Goal: Communication & Community: Answer question/provide support

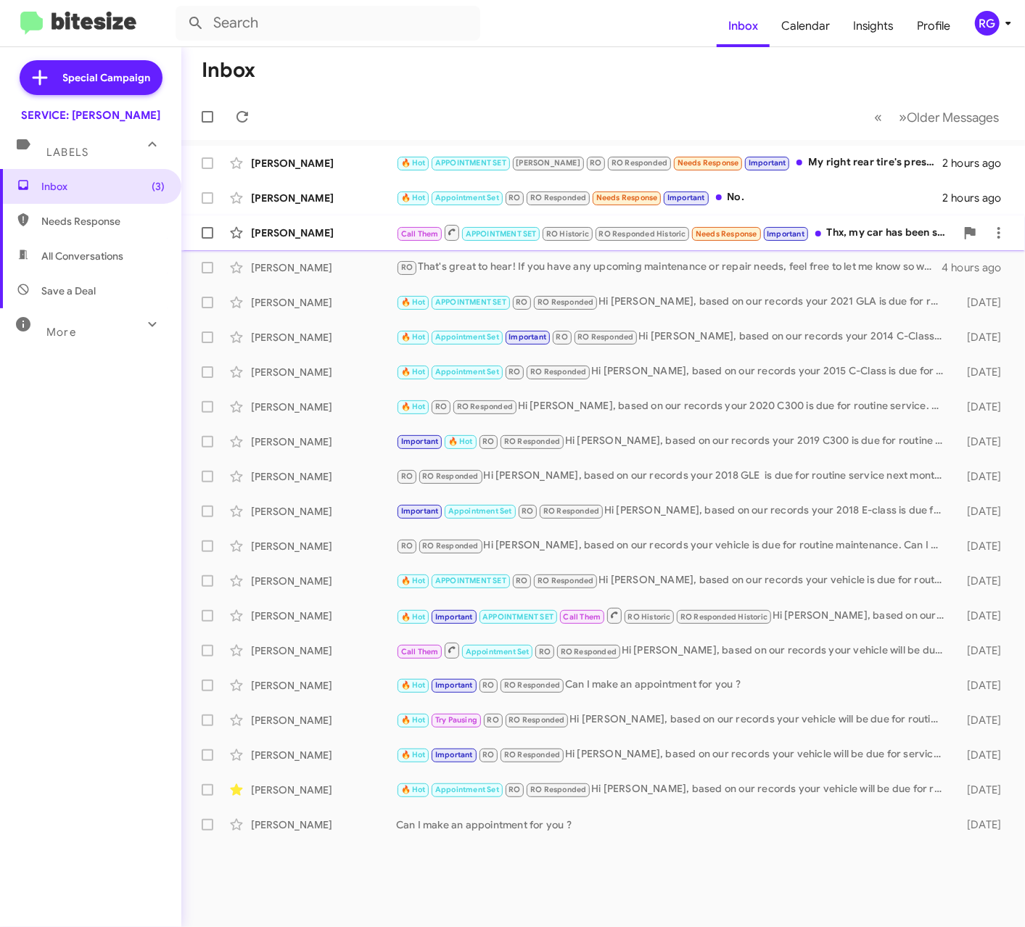
click at [447, 239] on small at bounding box center [452, 232] width 15 height 15
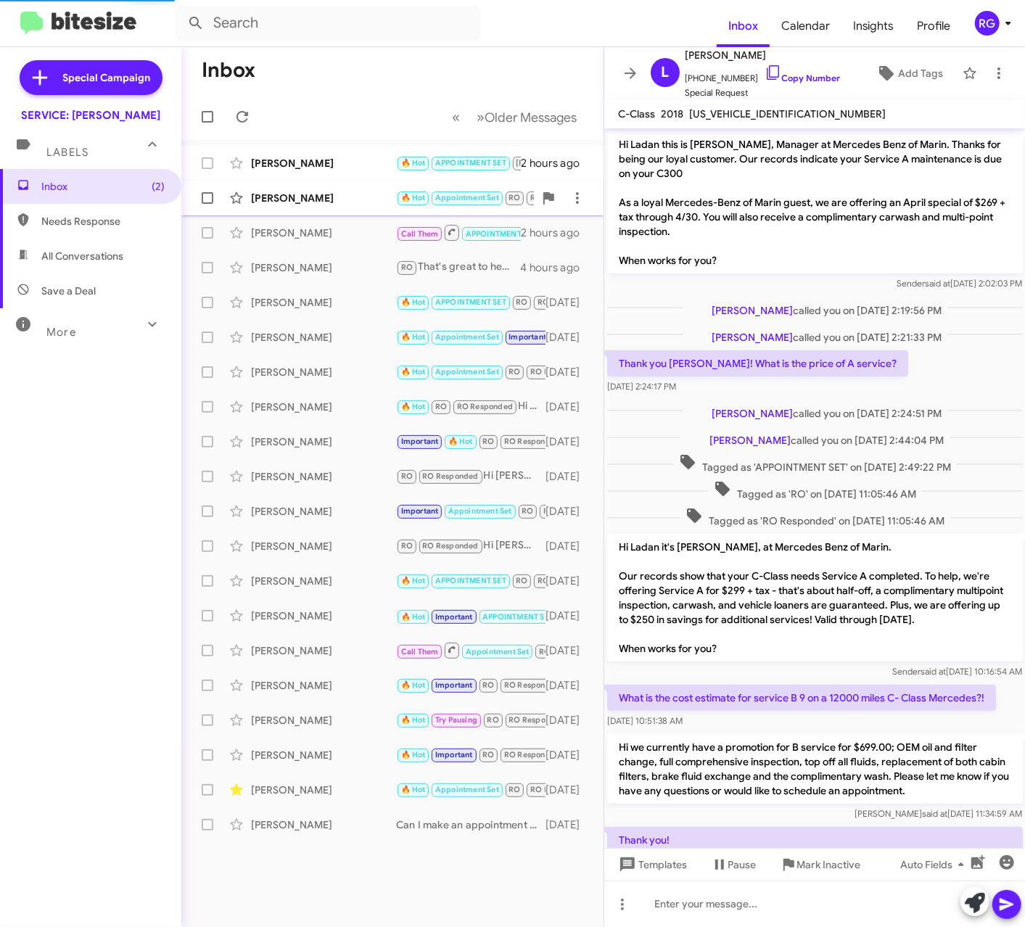
scroll to position [812, 0]
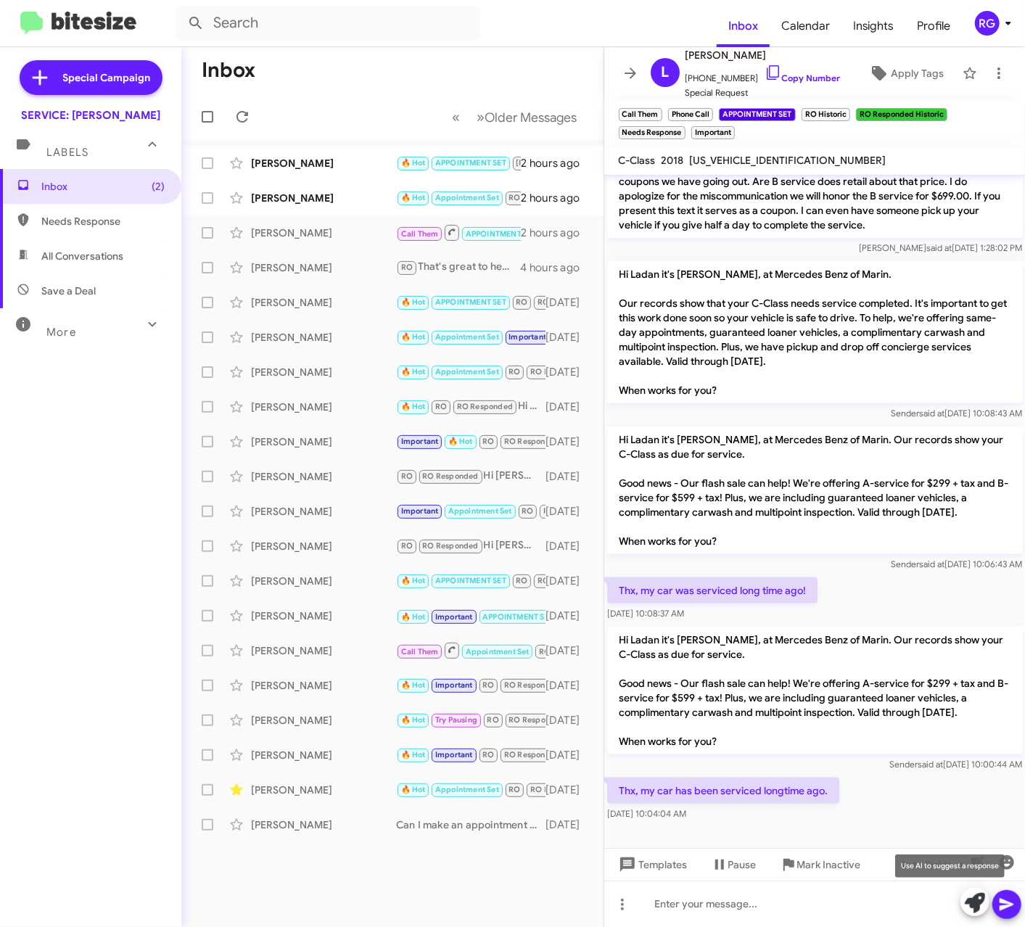
click at [979, 902] on icon at bounding box center [975, 903] width 20 height 20
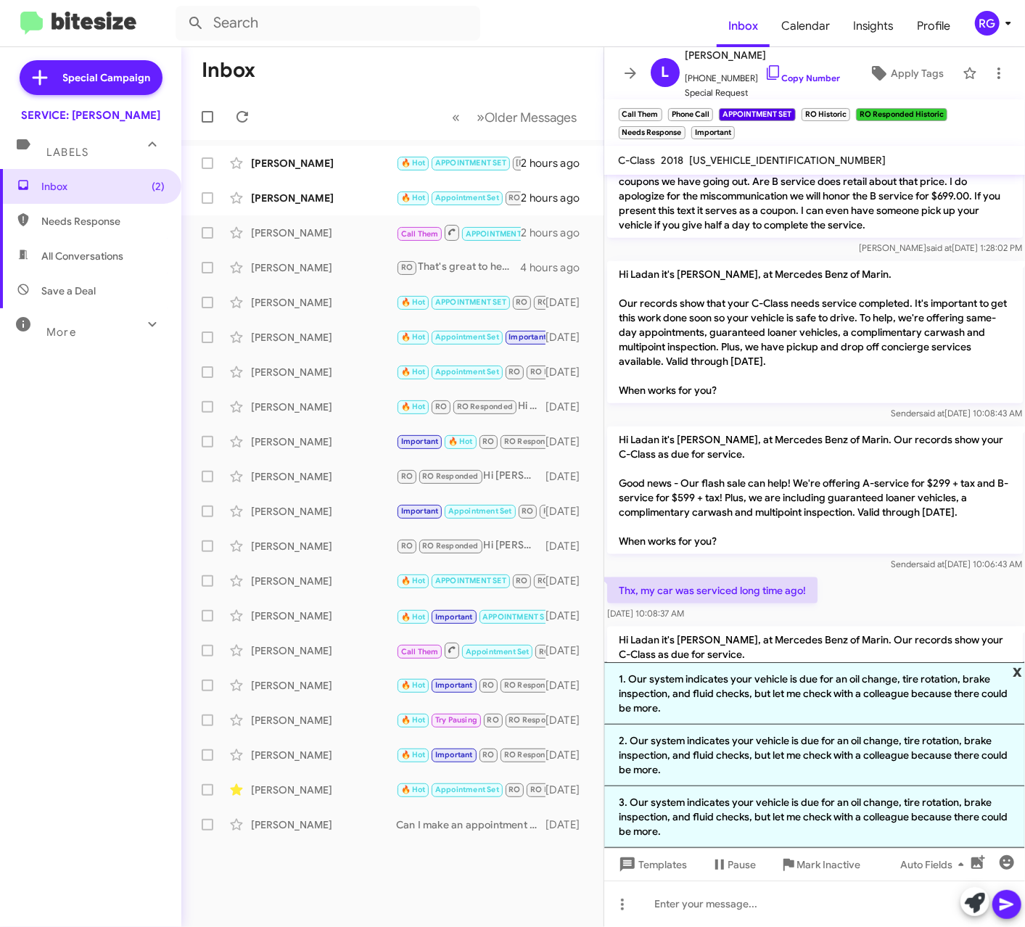
click at [1021, 665] on span "x" at bounding box center [1016, 670] width 9 height 17
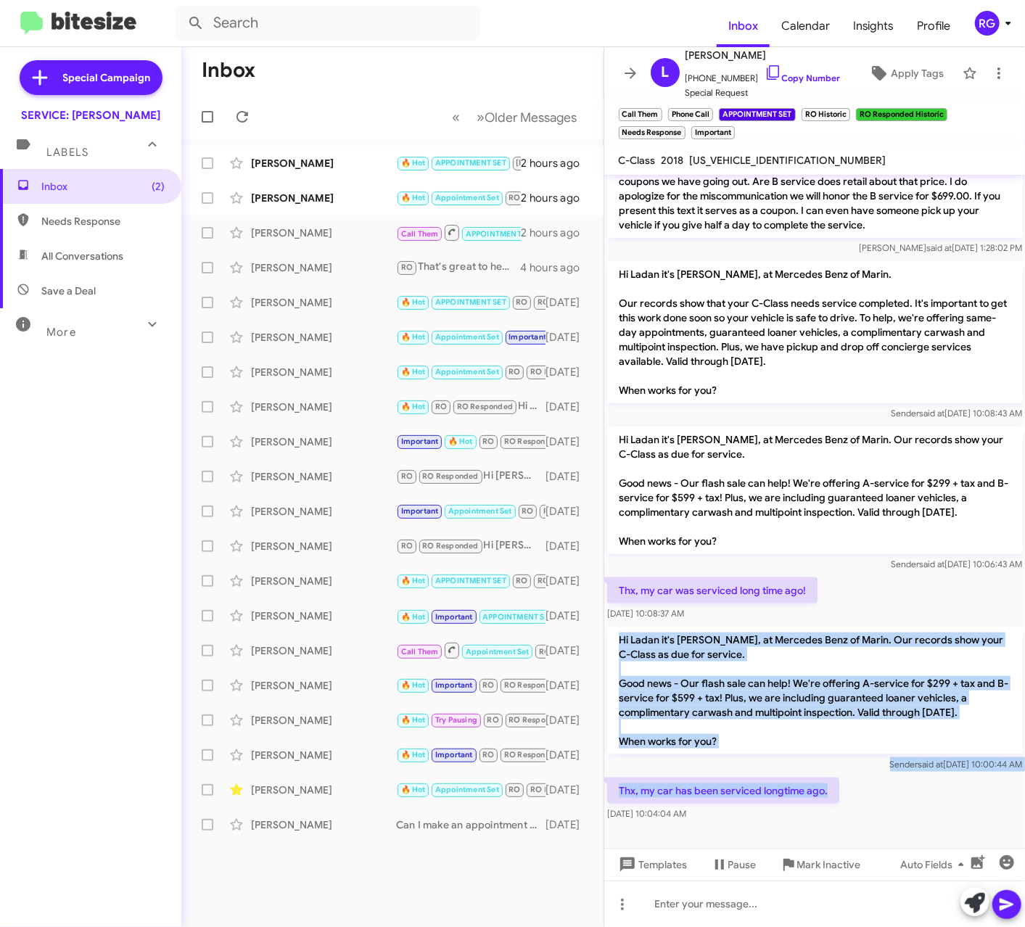
drag, startPoint x: 836, startPoint y: 798, endPoint x: 609, endPoint y: 631, distance: 282.1
click at [609, 631] on div "Hi Ladan this is [PERSON_NAME], Manager at Mercedes Benz of Marin. Thanks for b…" at bounding box center [814, 93] width 421 height 1461
copy div "Hi Ladan it's [PERSON_NAME], at Mercedes Benz of Marin. Our records show your C…"
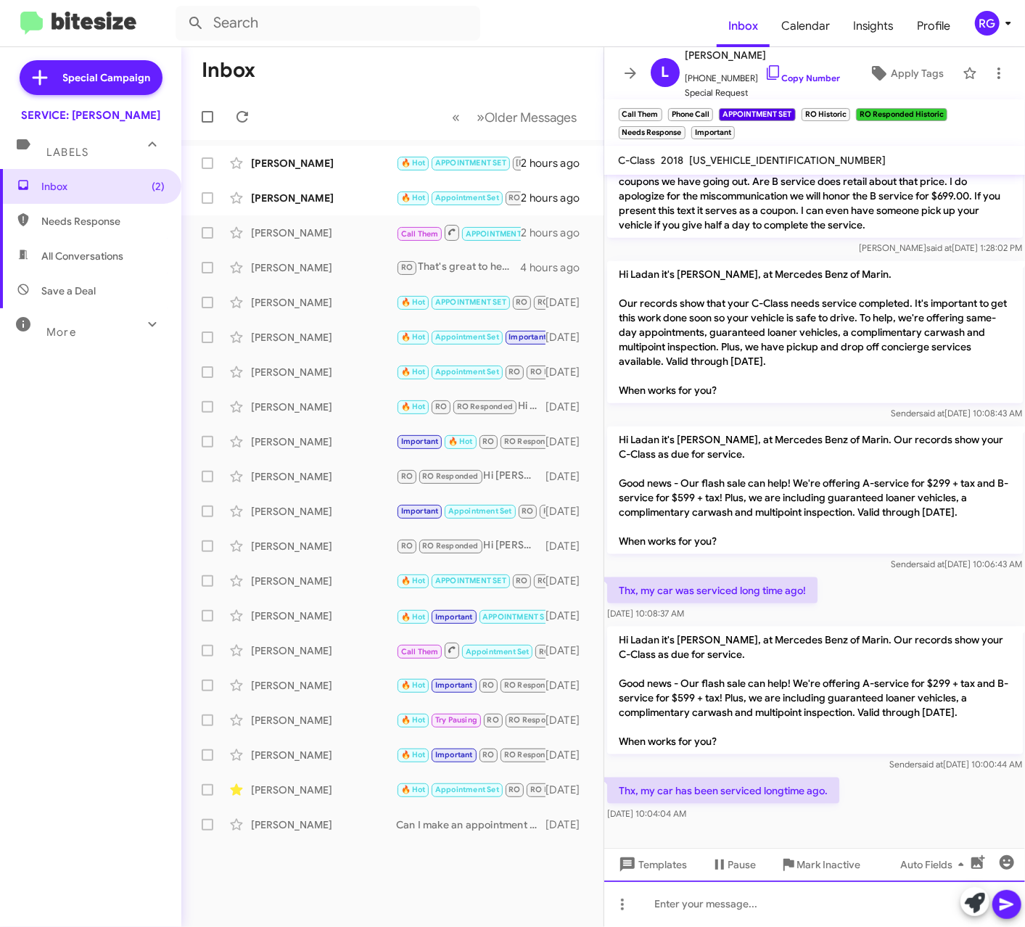
click at [839, 905] on div at bounding box center [814, 903] width 421 height 46
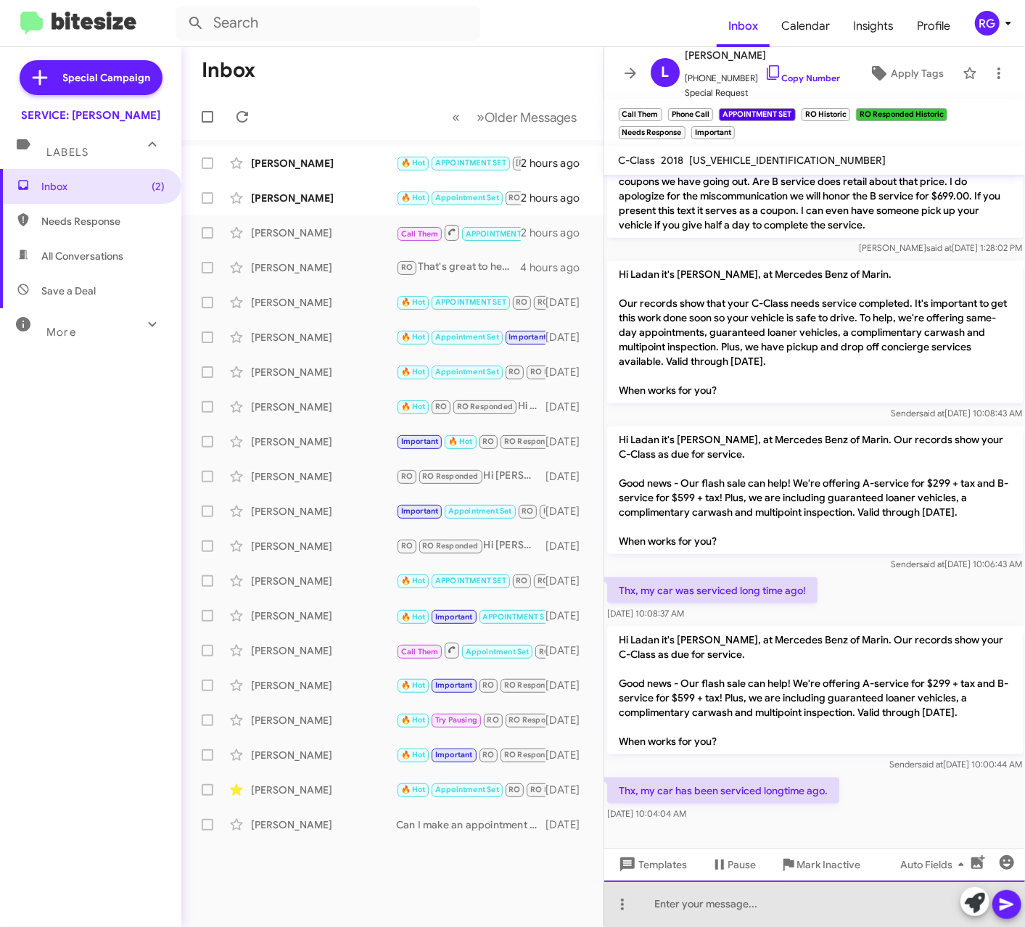
paste div
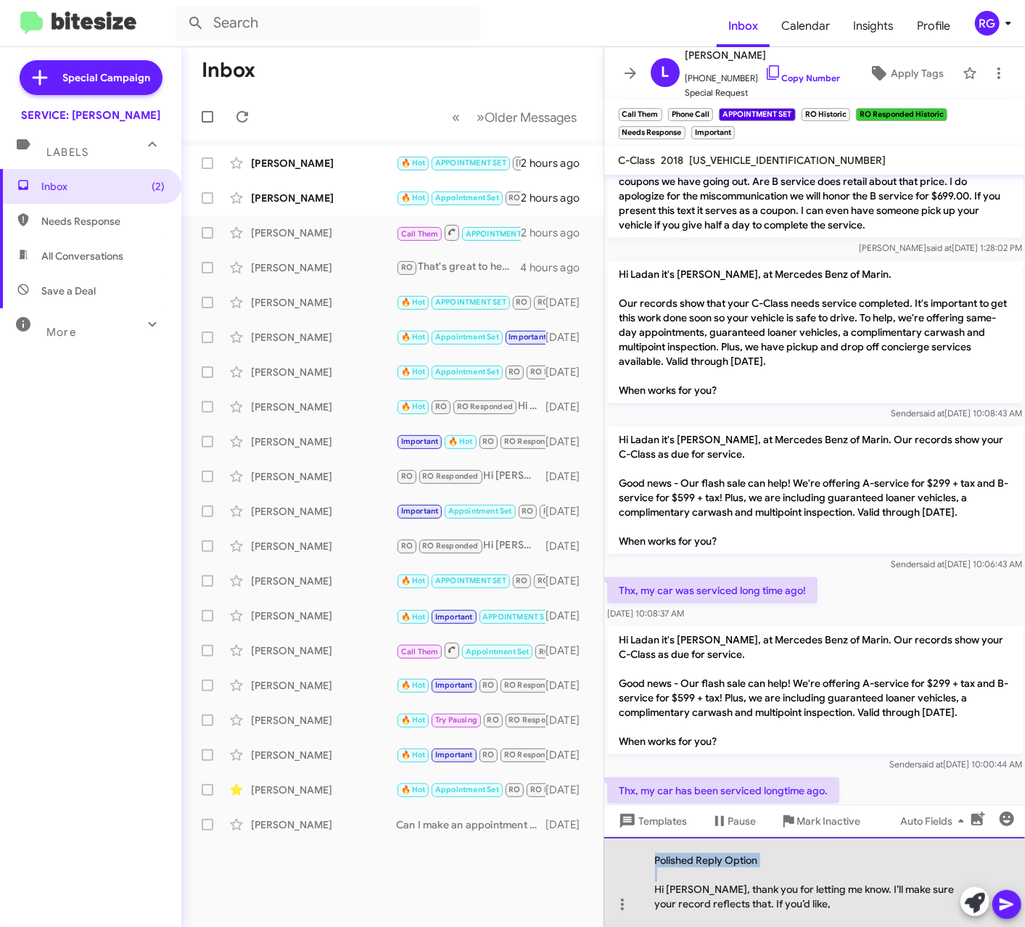
drag, startPoint x: 653, startPoint y: 885, endPoint x: 647, endPoint y: 857, distance: 29.0
click at [647, 857] on div "Polished Reply Option Hi [PERSON_NAME], thank you for letting me know. I’ll mak…" at bounding box center [814, 882] width 421 height 90
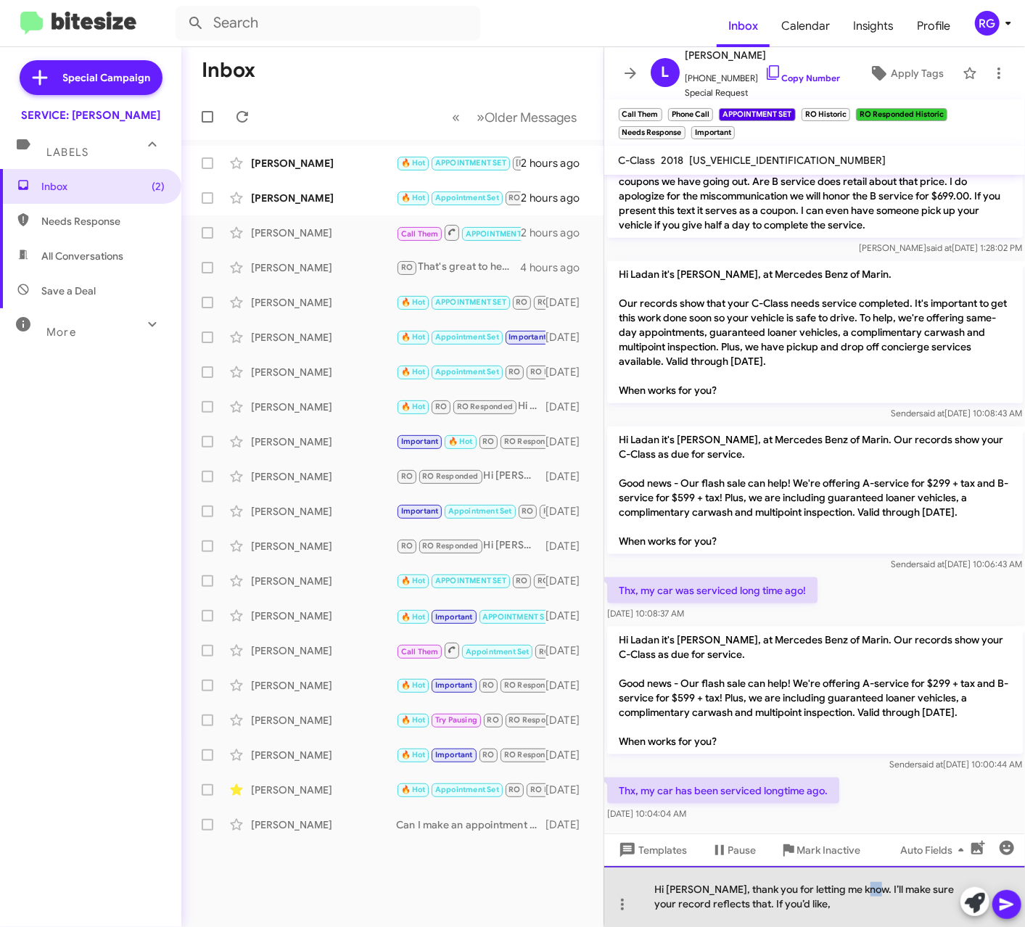
click at [851, 896] on div "Hi [PERSON_NAME], thank you for letting me know. I’ll make sure your record ref…" at bounding box center [807, 896] width 305 height 29
drag, startPoint x: 830, startPoint y: 904, endPoint x: 749, endPoint y: 909, distance: 81.4
click at [749, 909] on div "Hi [PERSON_NAME], thank you for letting me know. I’ll make sure your record ref…" at bounding box center [807, 896] width 305 height 29
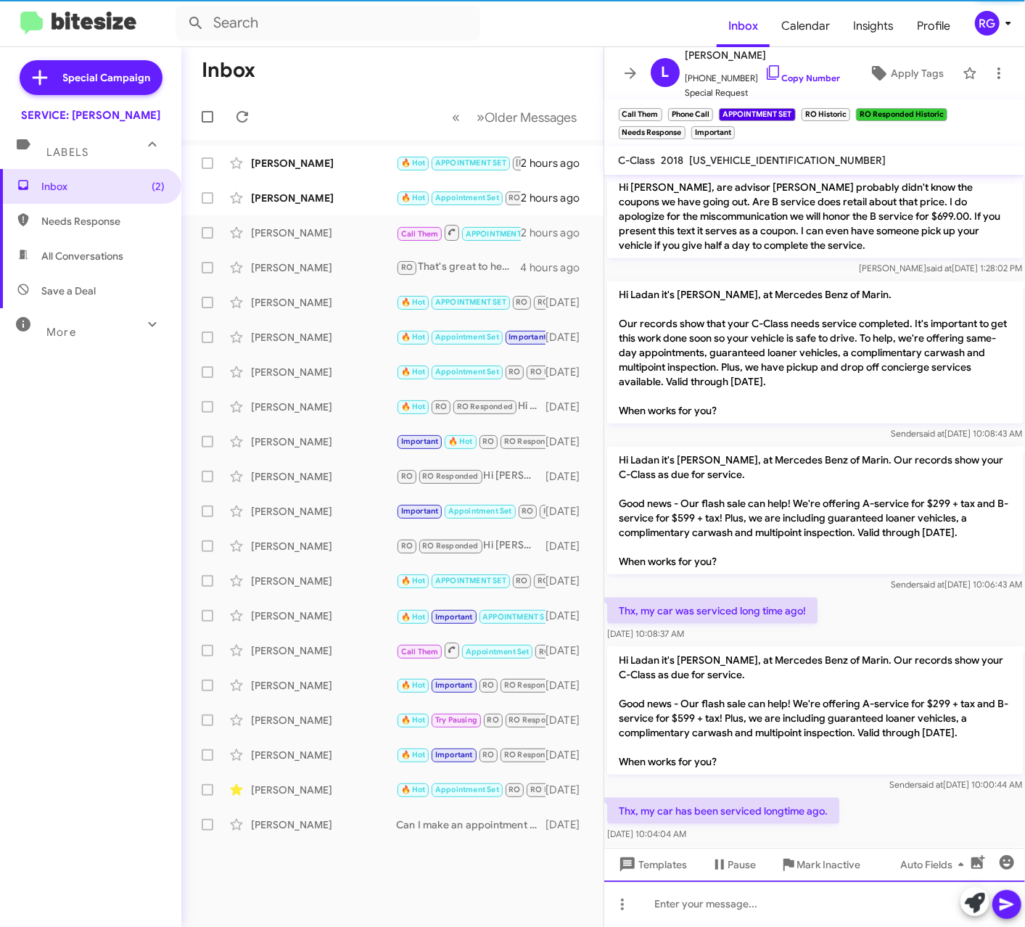
scroll to position [926, 0]
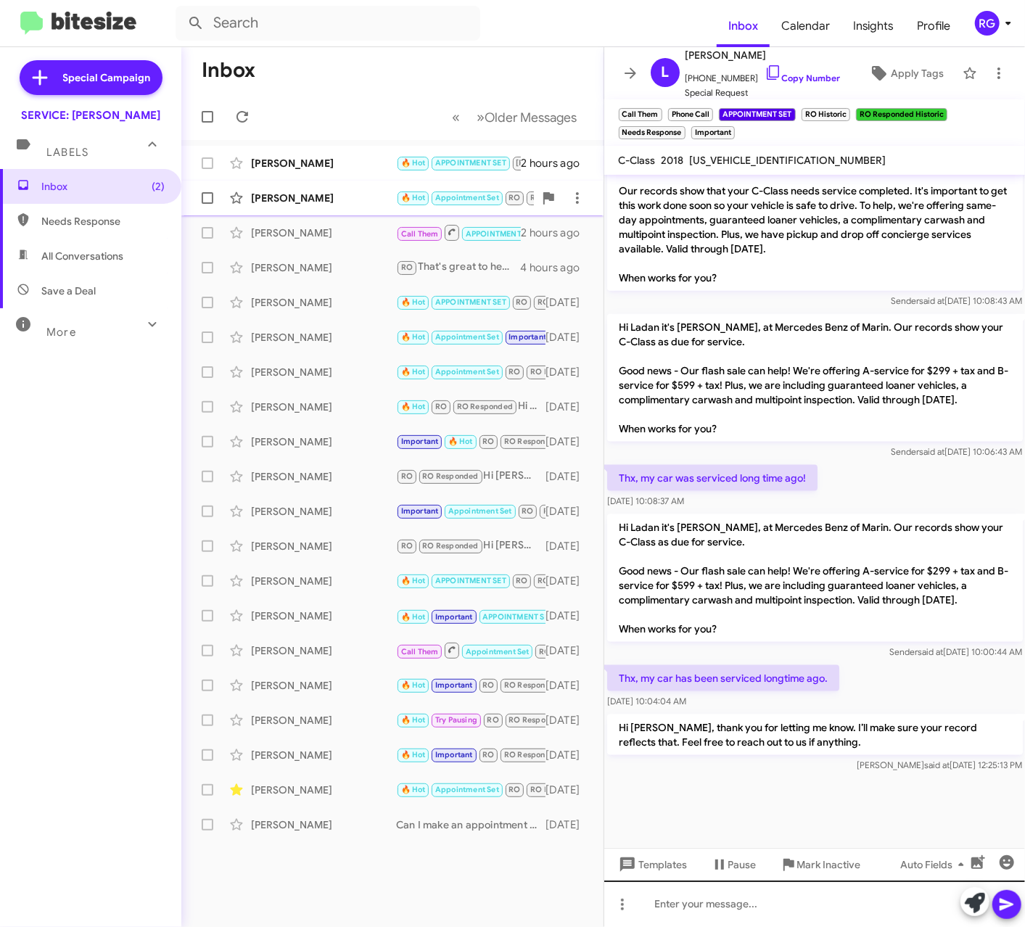
click at [450, 205] on small "Appointment Set" at bounding box center [466, 198] width 70 height 14
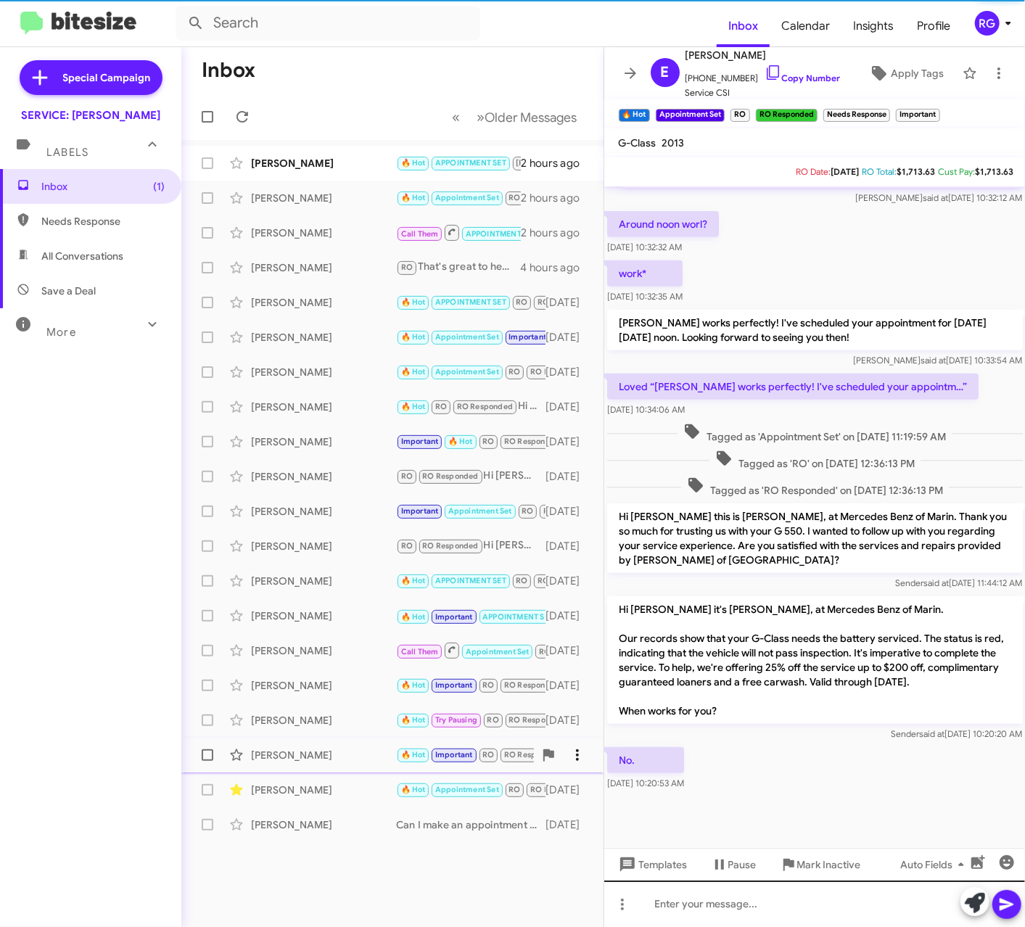
scroll to position [370, 0]
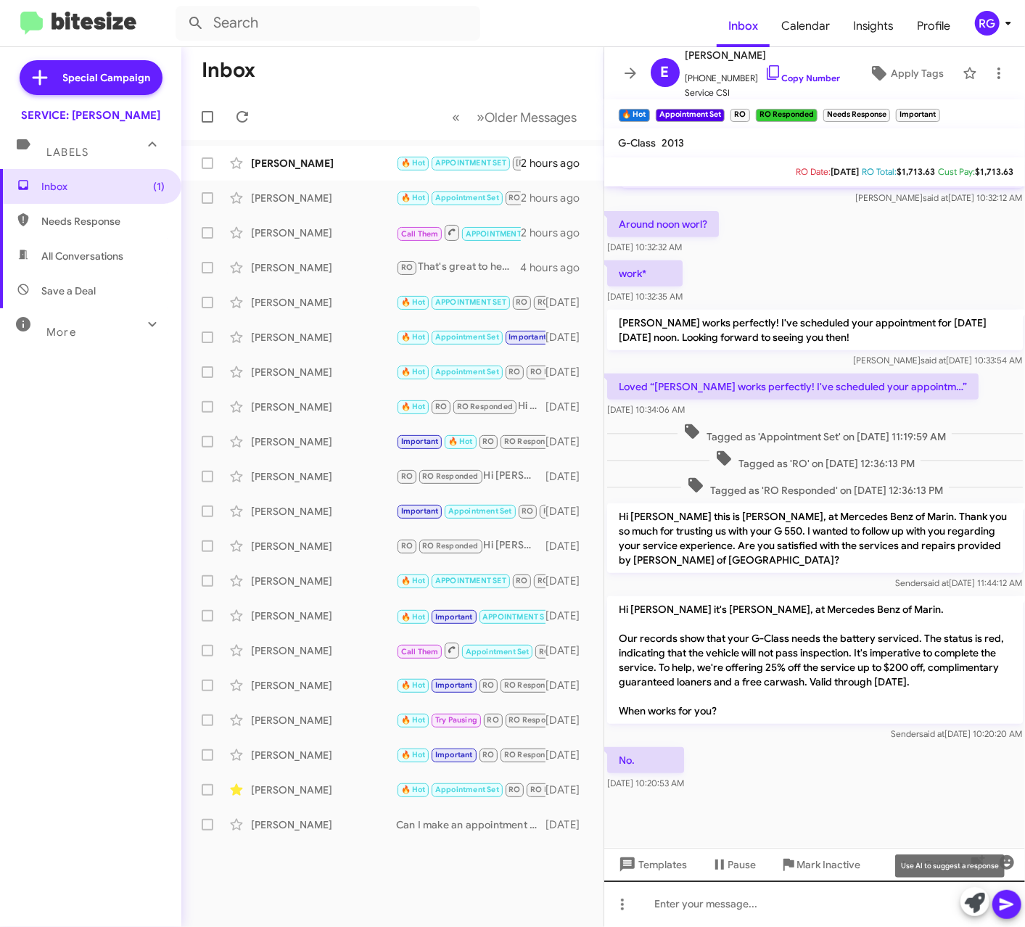
click at [973, 901] on icon at bounding box center [975, 903] width 20 height 20
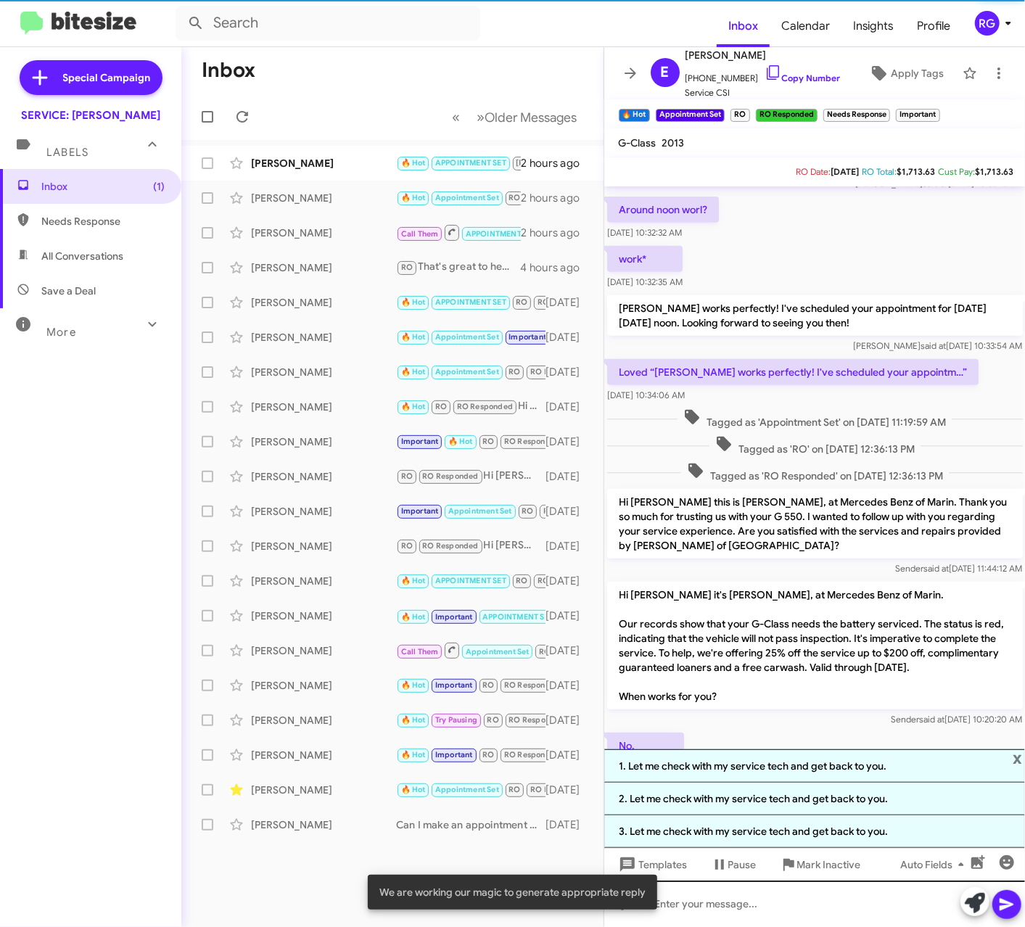
scroll to position [470, 0]
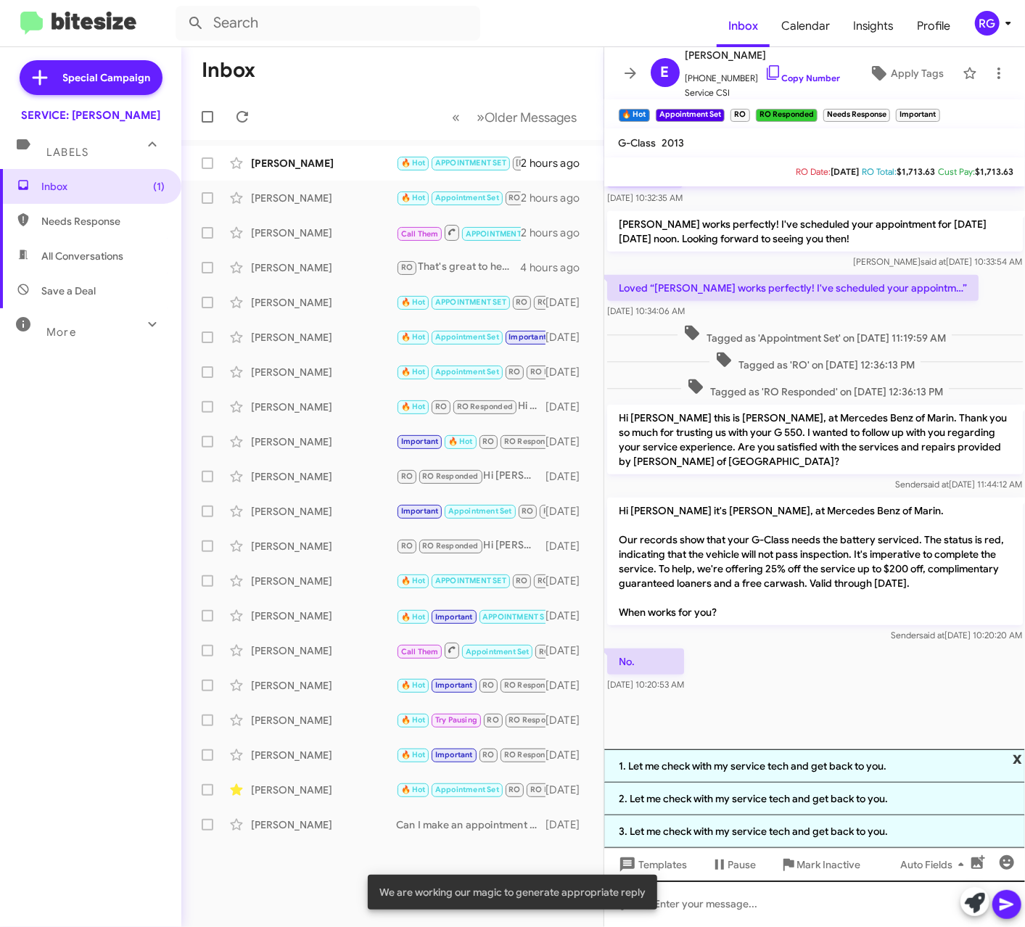
click at [1021, 756] on span "x" at bounding box center [1016, 757] width 9 height 17
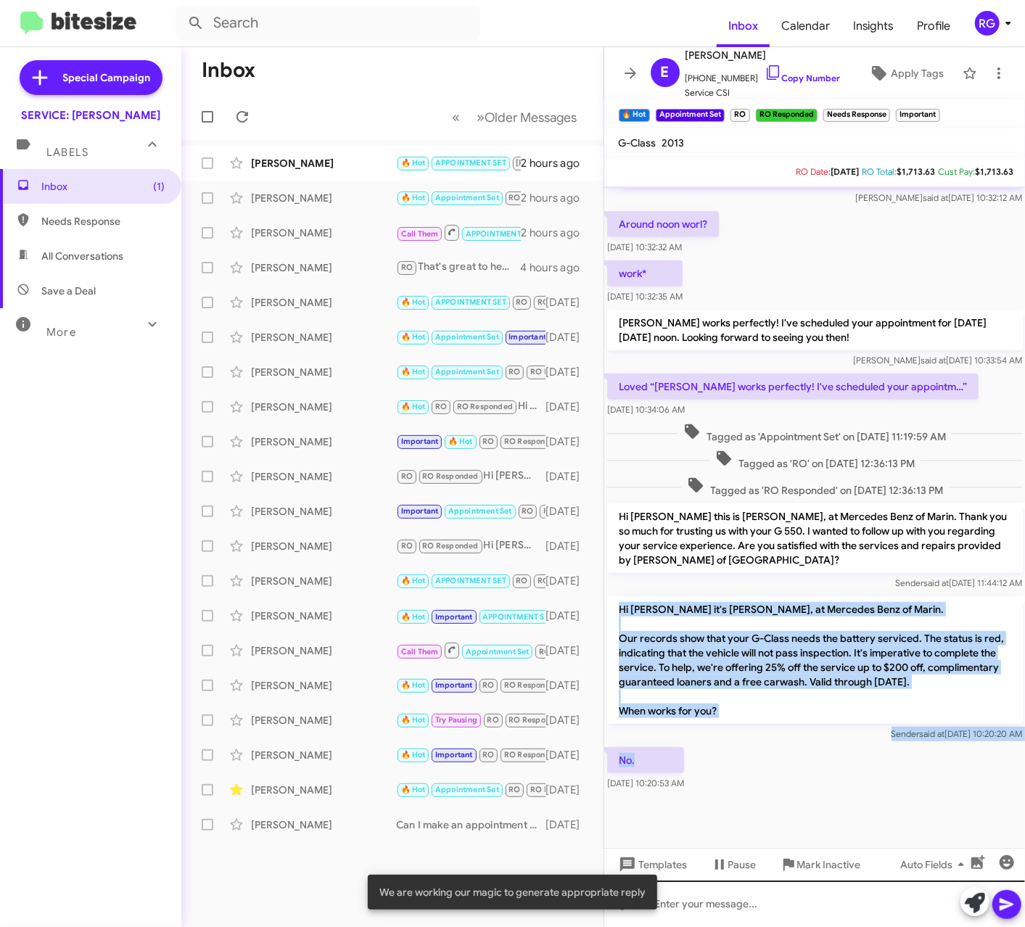
drag, startPoint x: 680, startPoint y: 761, endPoint x: 618, endPoint y: 610, distance: 163.0
click at [618, 610] on div "Hi [PERSON_NAME], this is [PERSON_NAME], Manager at Mercedes Benz of Marin. Tha…" at bounding box center [814, 312] width 421 height 962
copy div "Hi [PERSON_NAME] it's [PERSON_NAME], at Mercedes Benz of Marin. Our records sho…"
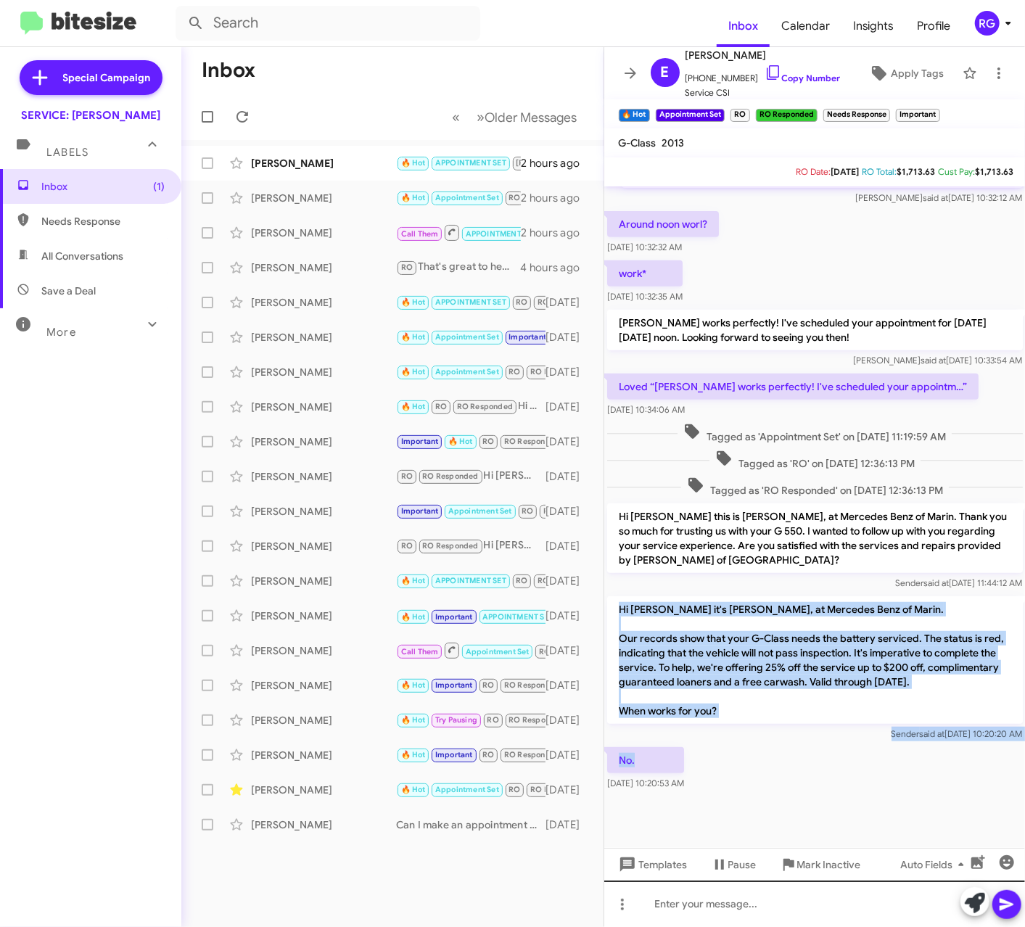
click at [960, 616] on p "Hi [PERSON_NAME] it's [PERSON_NAME], at Mercedes Benz of Marin. Our records sho…" at bounding box center [815, 660] width 416 height 128
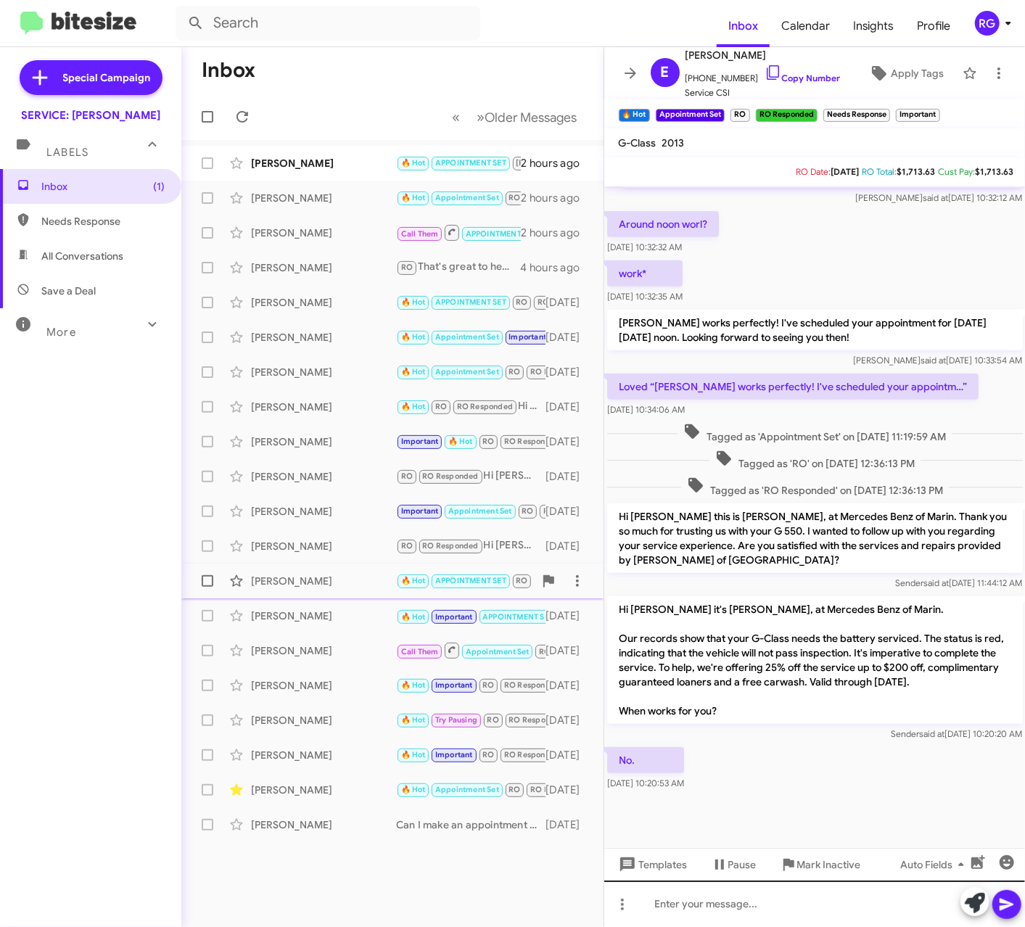
click at [345, 592] on div "[PERSON_NAME] 🔥 Hot APPOINTMENT SET RO RO Responded Hi [PERSON_NAME], based on …" at bounding box center [392, 580] width 399 height 29
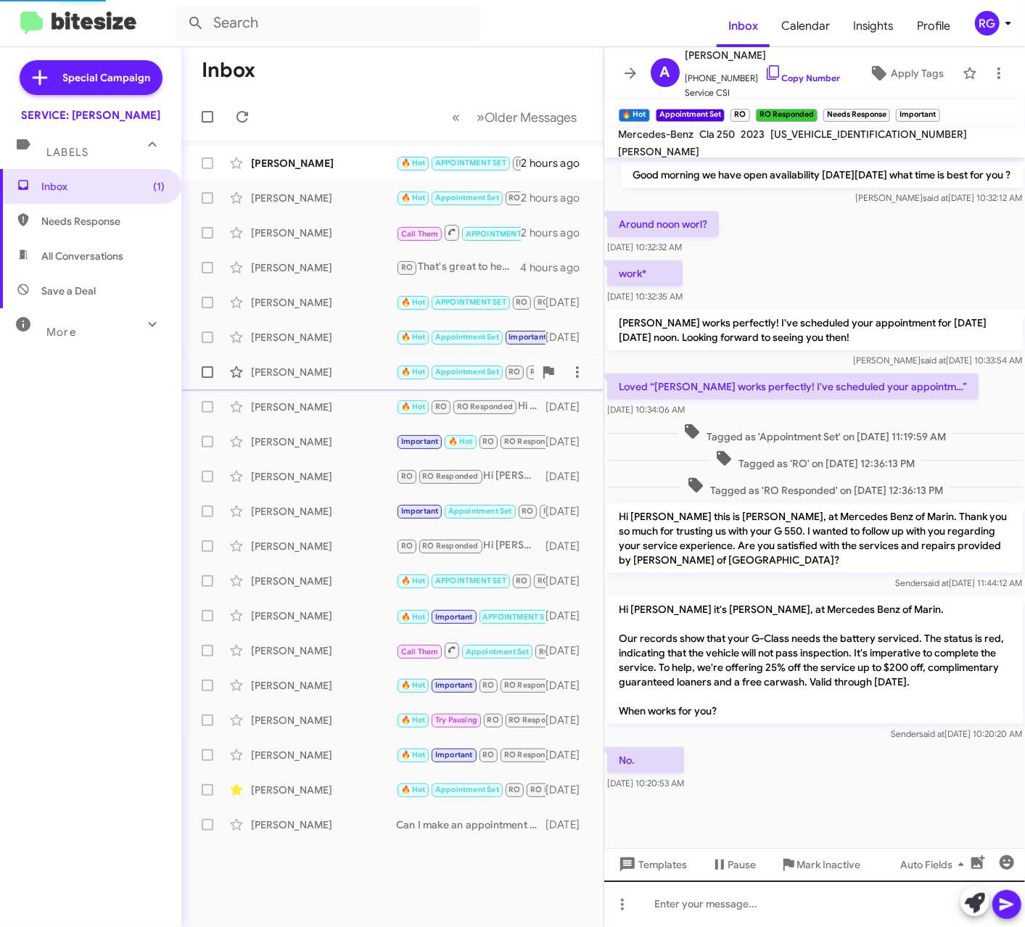
scroll to position [772, 0]
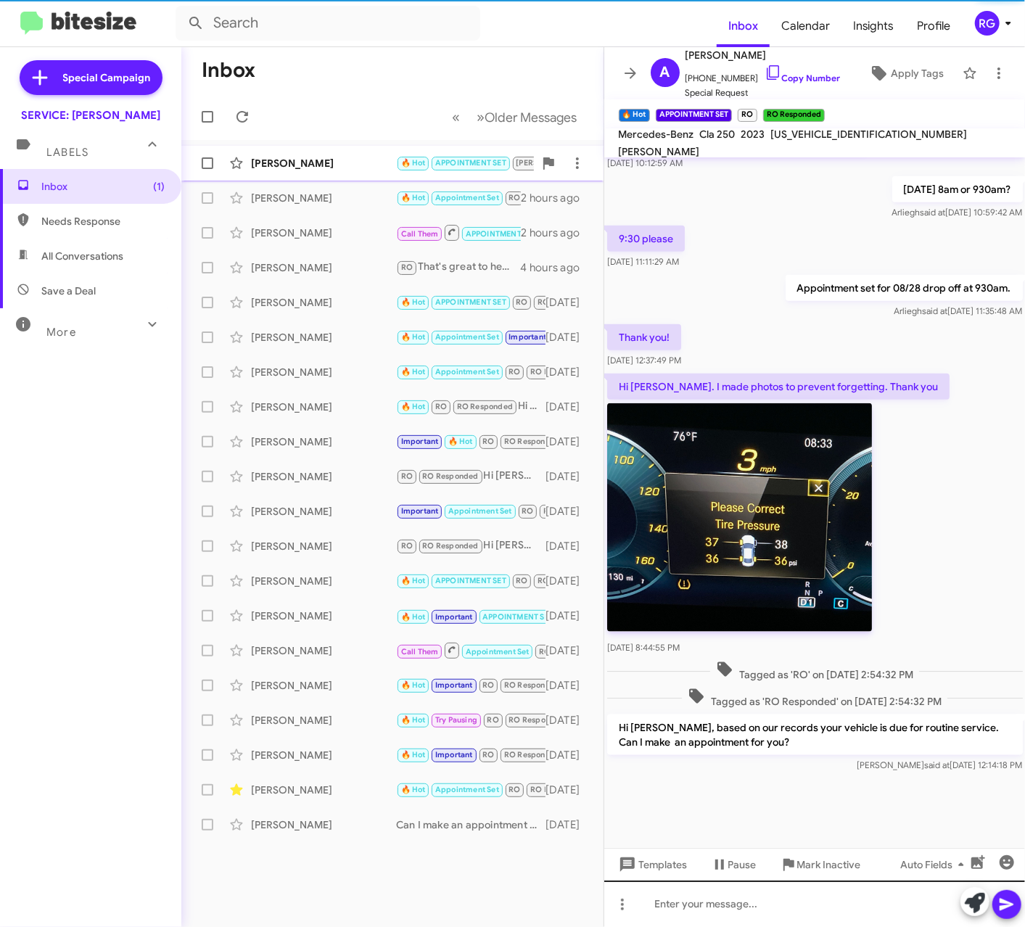
click at [270, 174] on div "[PERSON_NAME] 🔥 Hot APPOINTMENT SET [PERSON_NAME] RO Responded Needs Response I…" at bounding box center [392, 163] width 399 height 29
click at [279, 186] on div "[PERSON_NAME] 🔥 Hot Appointment Set RO RO Responded Needs Response Important No…" at bounding box center [392, 197] width 399 height 29
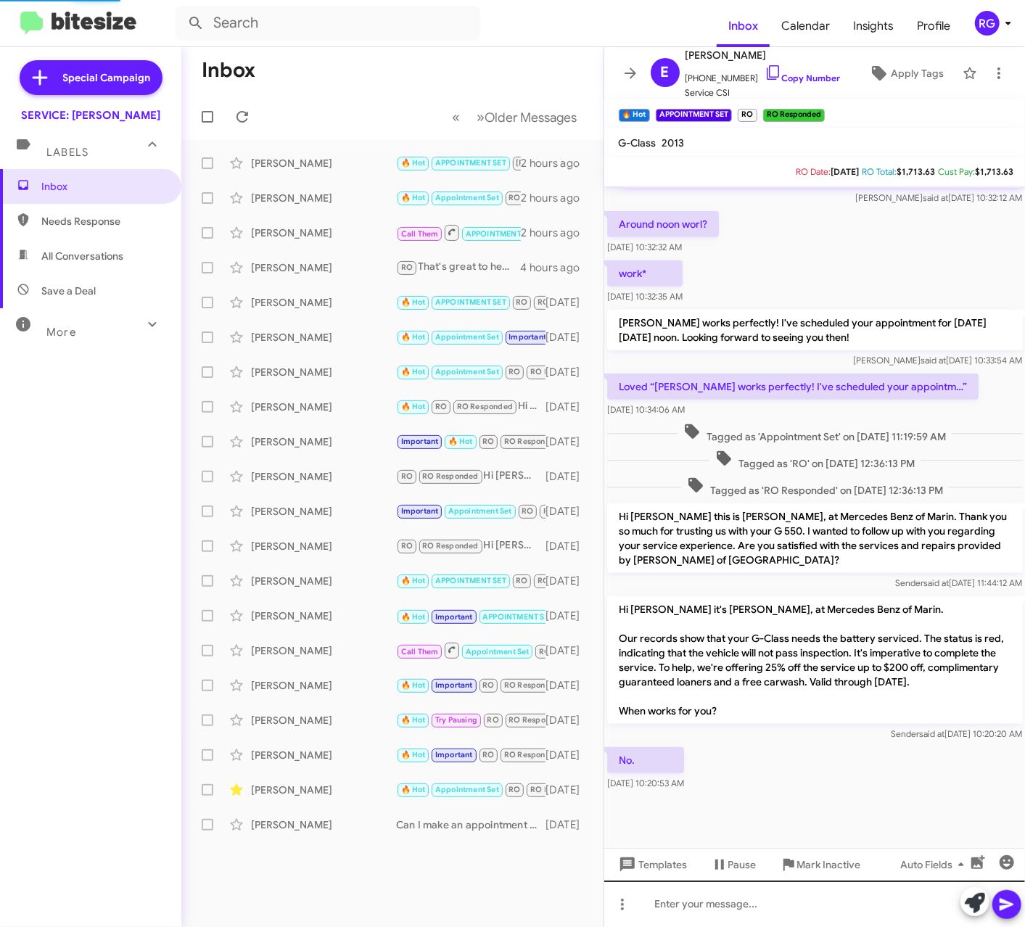
scroll to position [370, 0]
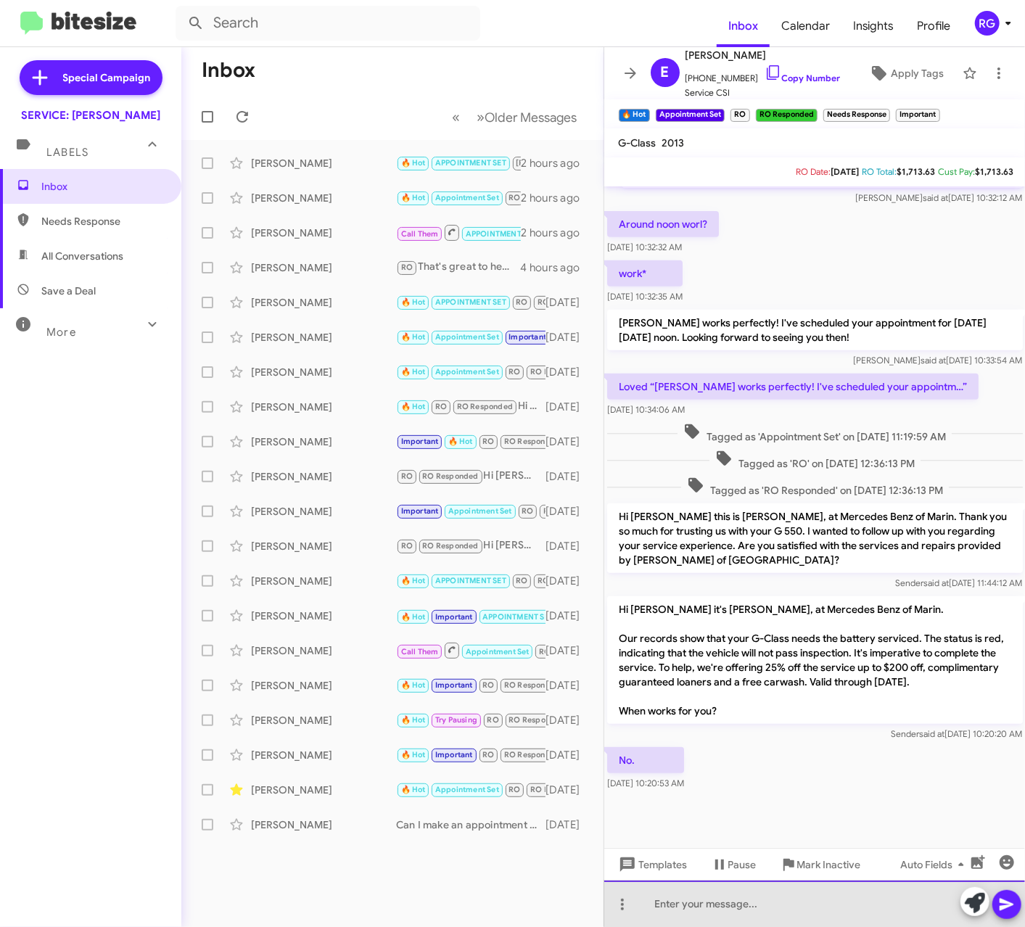
click at [787, 915] on div at bounding box center [814, 903] width 421 height 46
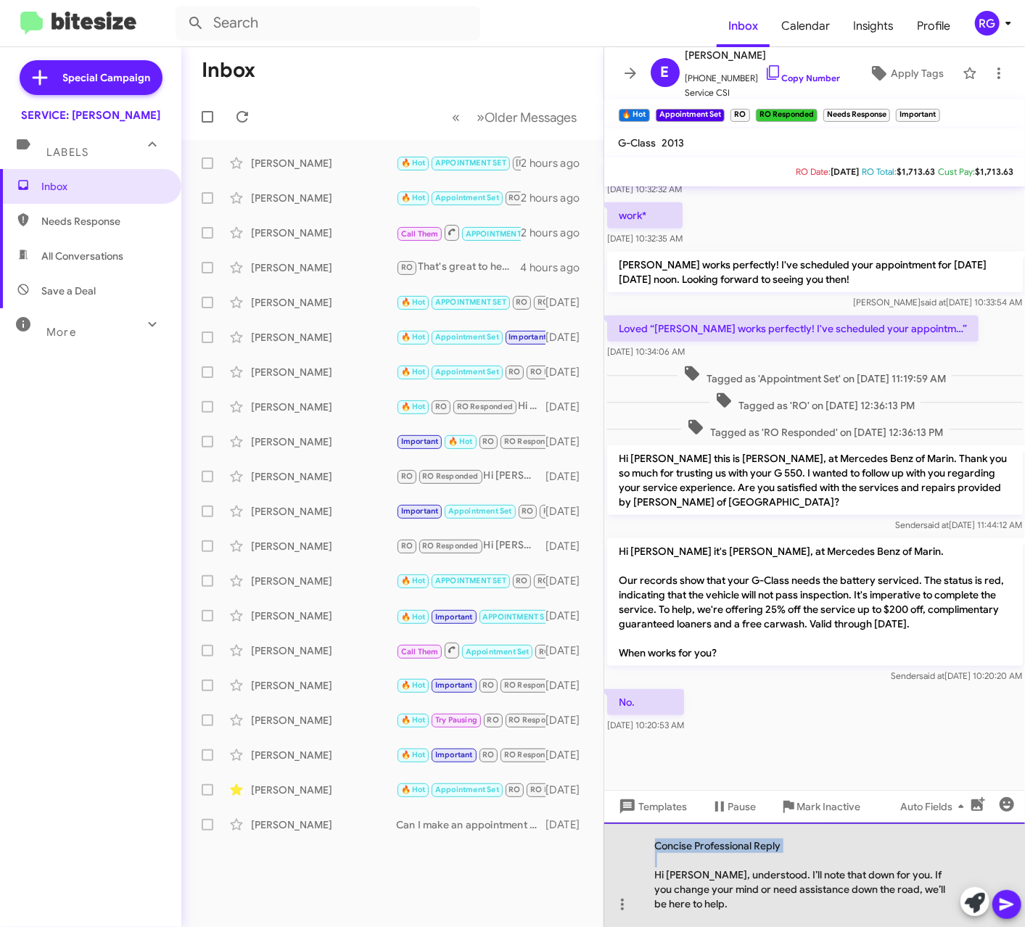
drag, startPoint x: 653, startPoint y: 870, endPoint x: 613, endPoint y: 827, distance: 58.5
click at [622, 828] on div "Concise Professional Reply Hi [PERSON_NAME], understood. I’ll note that down fo…" at bounding box center [814, 874] width 421 height 104
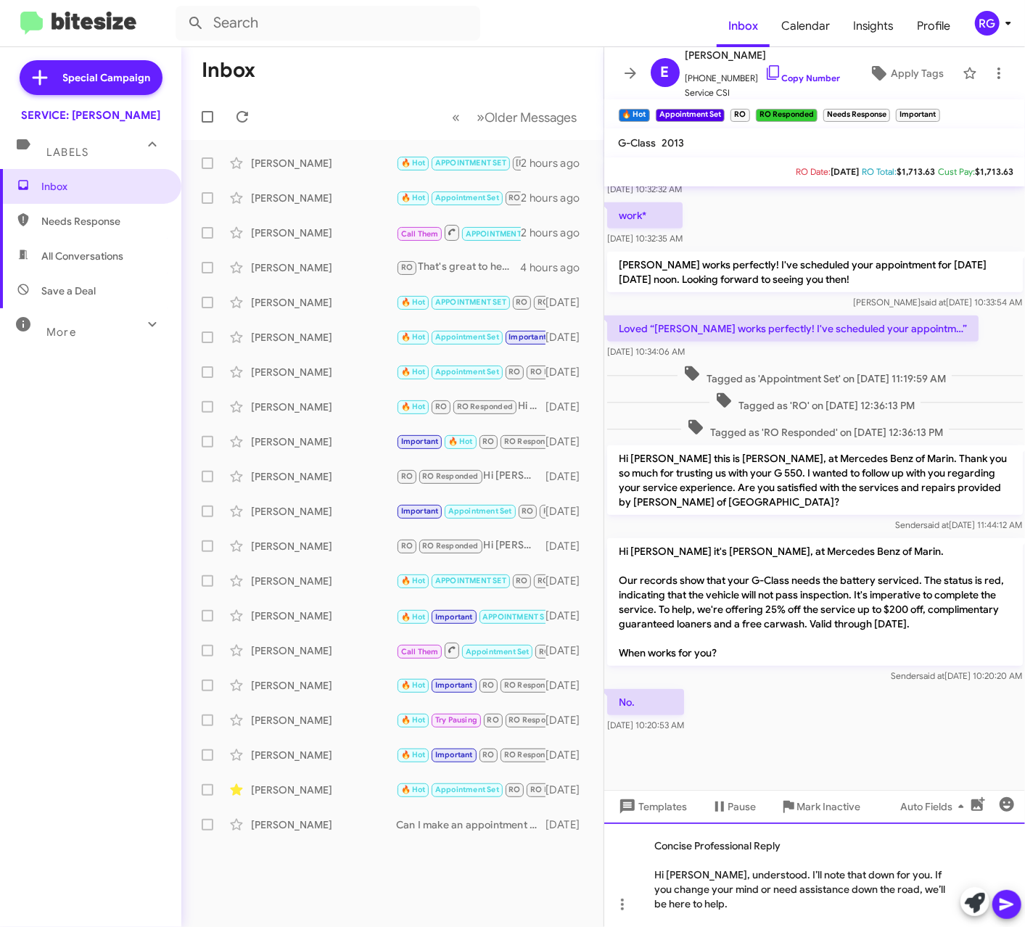
scroll to position [399, 0]
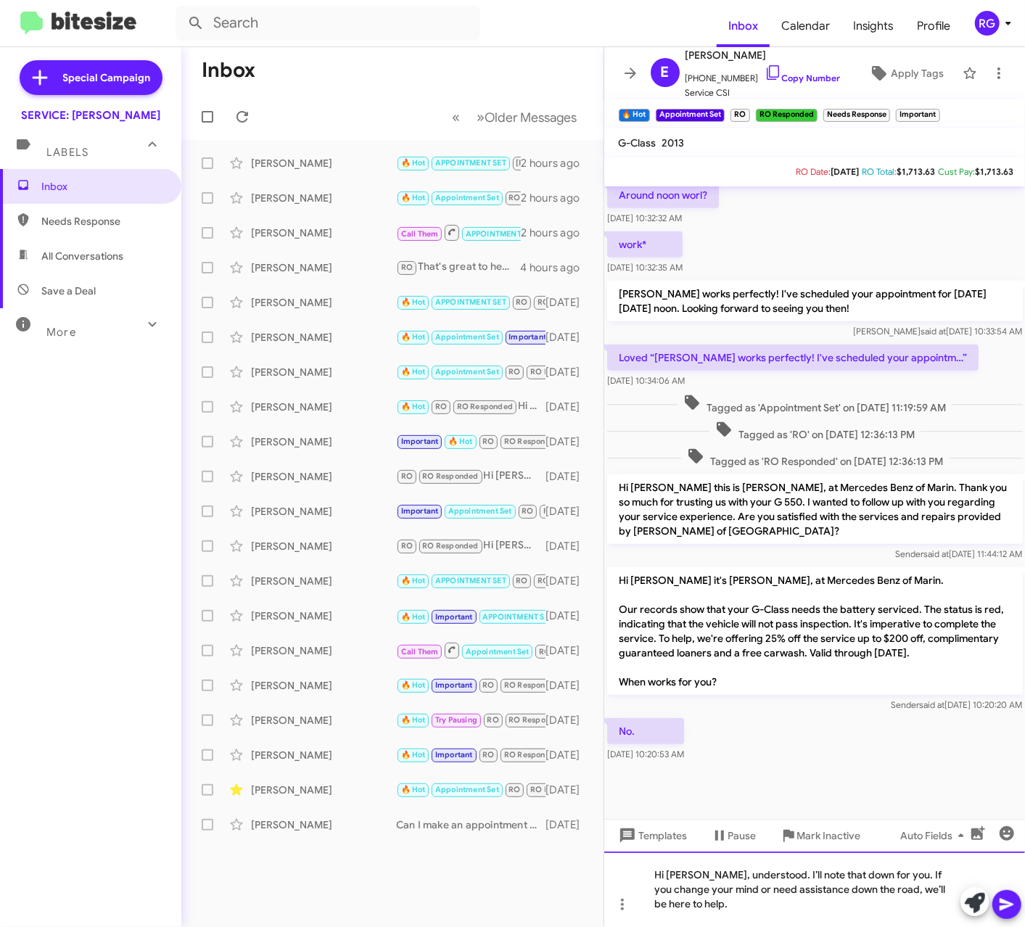
click at [862, 917] on div "Hi [PERSON_NAME], understood. I’ll note that down for you. If you change your m…" at bounding box center [814, 888] width 421 height 75
drag, startPoint x: 1001, startPoint y: 911, endPoint x: 1007, endPoint y: 917, distance: 8.2
click at [1002, 911] on icon at bounding box center [1006, 904] width 17 height 17
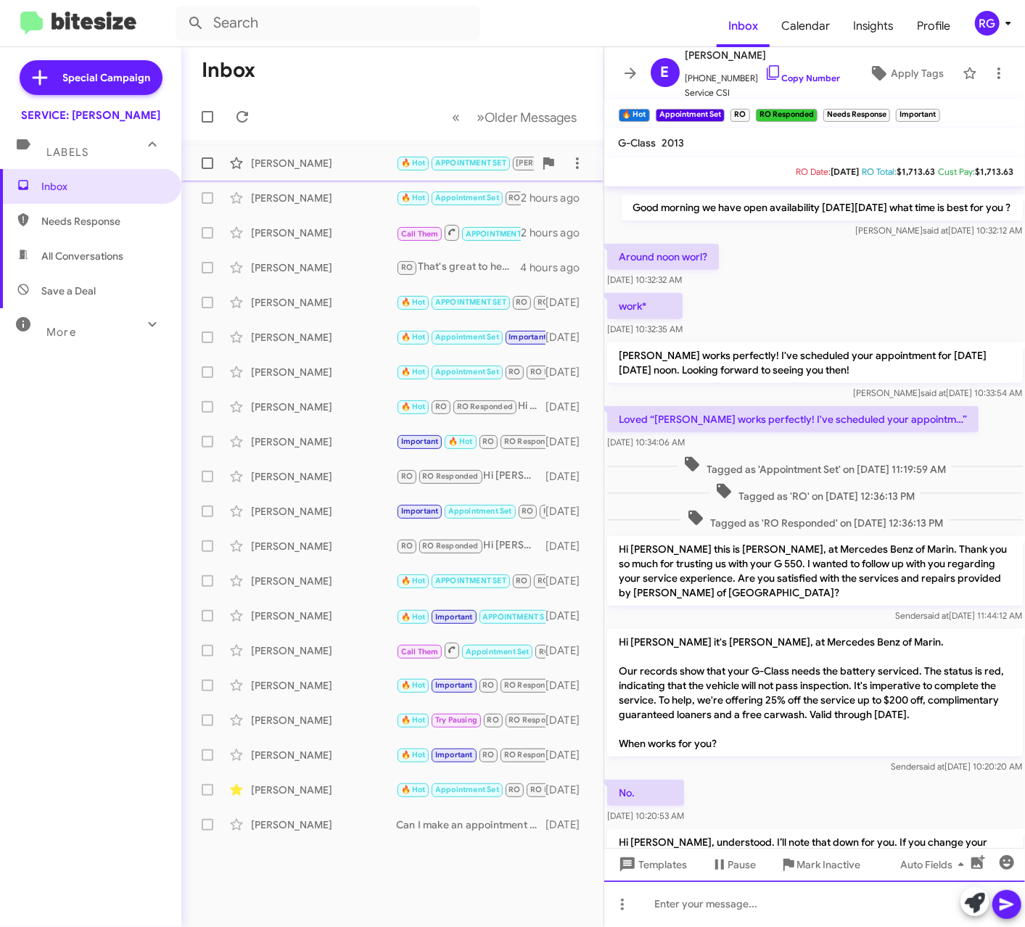
scroll to position [290, 0]
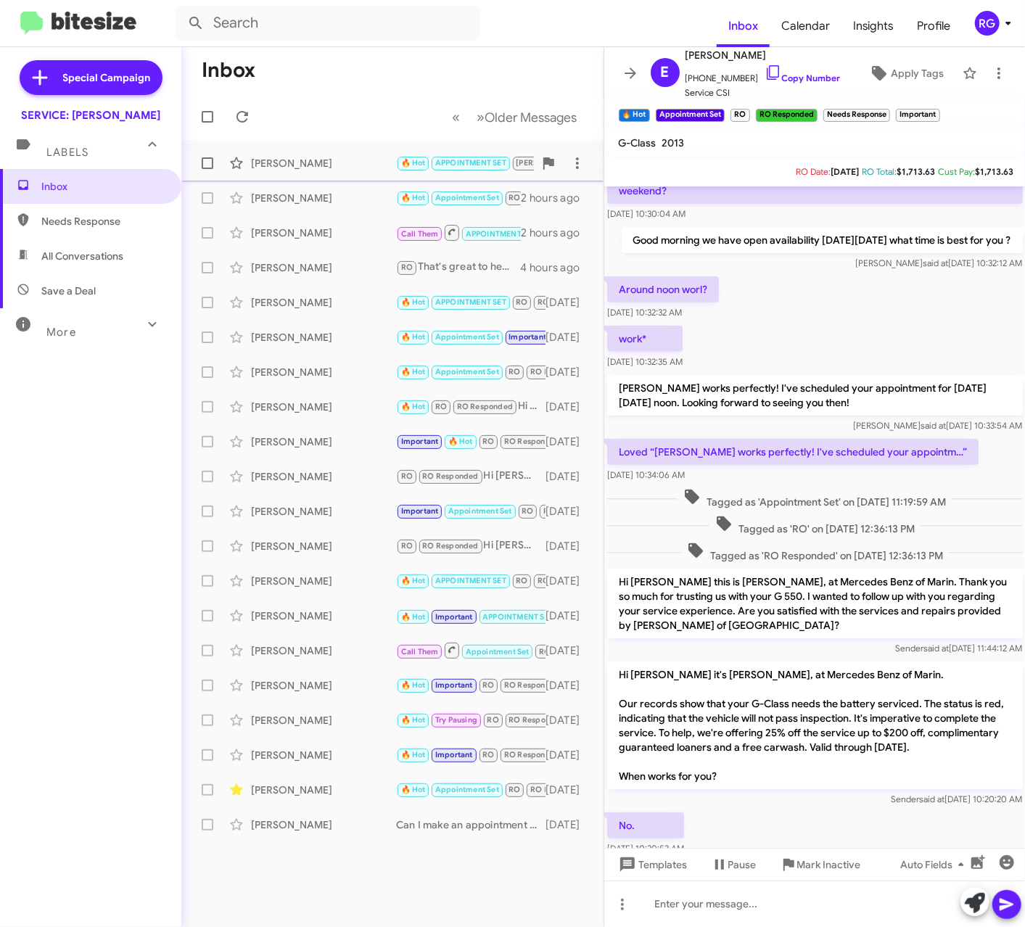
click at [340, 154] on div "[PERSON_NAME] 🔥 Hot APPOINTMENT SET [PERSON_NAME] RO Responded Needs Response I…" at bounding box center [392, 163] width 399 height 29
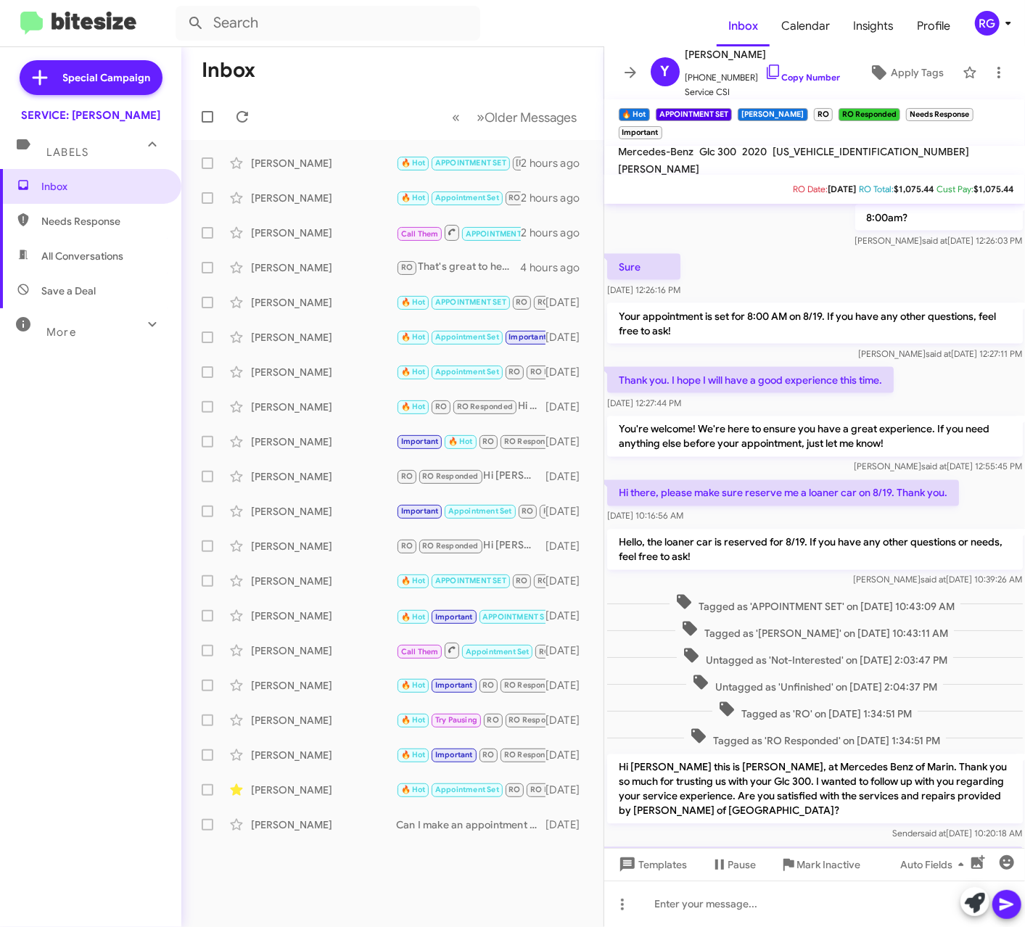
scroll to position [1517, 0]
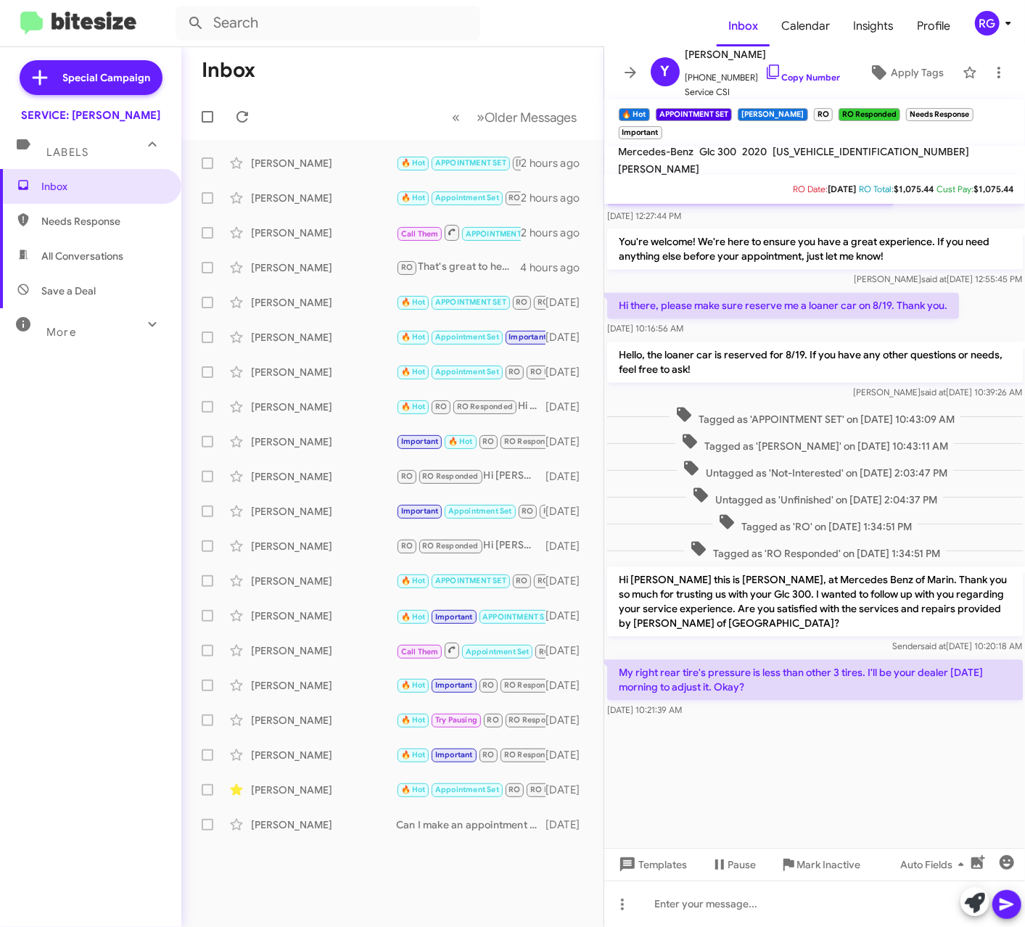
drag, startPoint x: 753, startPoint y: 689, endPoint x: 813, endPoint y: 741, distance: 79.7
click at [813, 741] on cdk-virtual-scroll-viewport "Hi [PERSON_NAME], this is [PERSON_NAME], Manager at Mercedes Benz of Marin. Tha…" at bounding box center [814, 526] width 421 height 644
click at [970, 907] on icon at bounding box center [975, 903] width 20 height 20
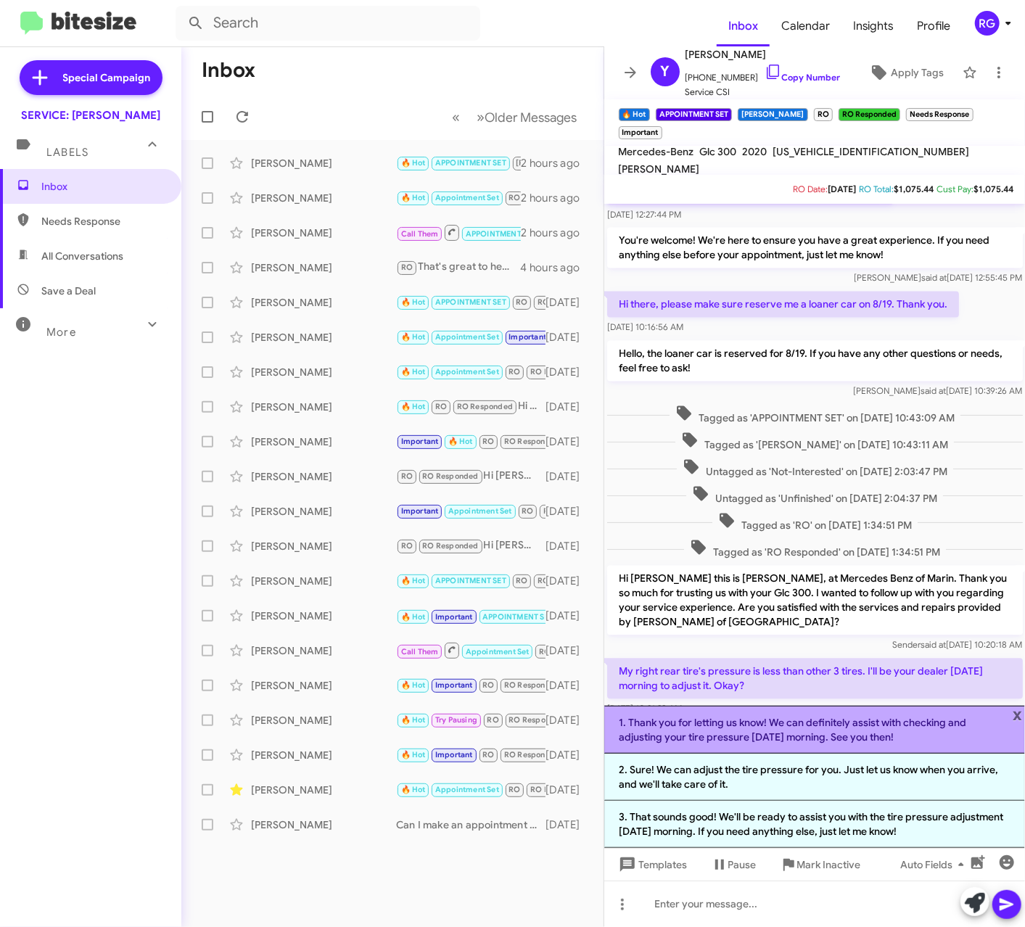
click at [846, 741] on li "1. Thank you for letting us know! We can definitely assist with checking and ad…" at bounding box center [814, 730] width 421 height 48
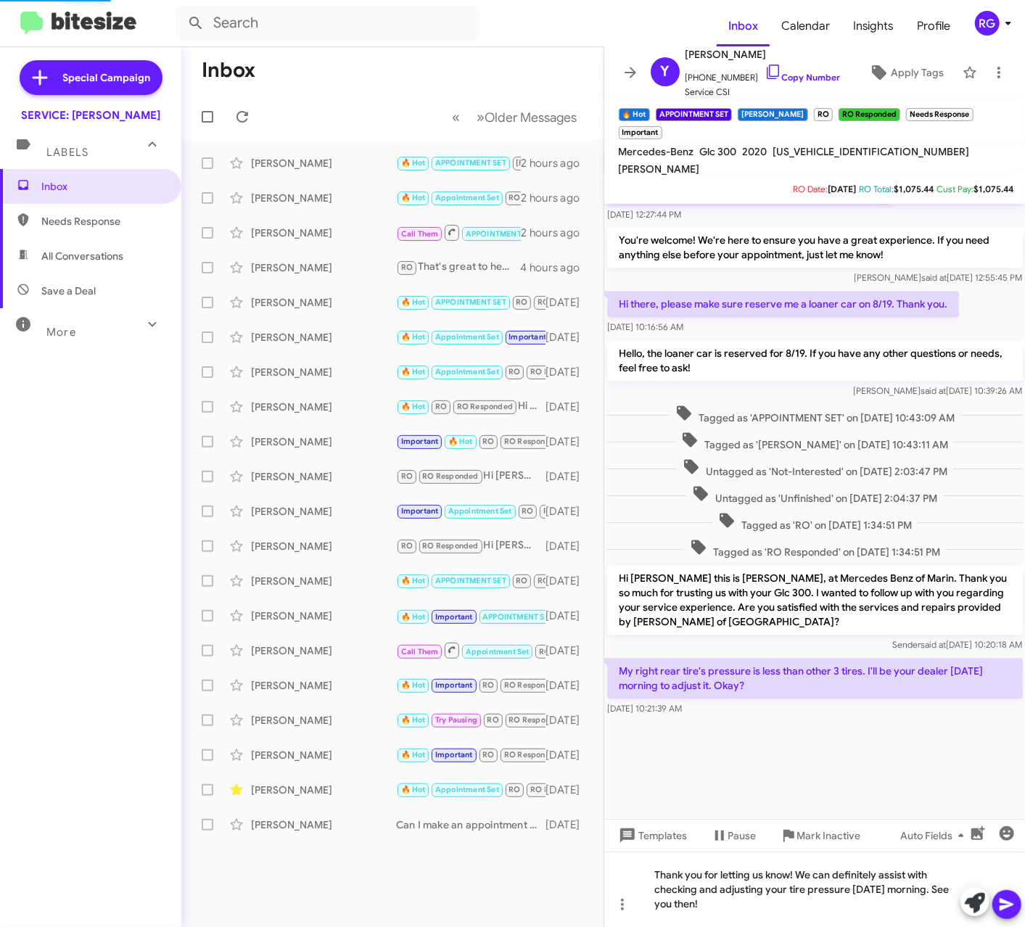
click at [1010, 914] on span at bounding box center [1006, 904] width 17 height 29
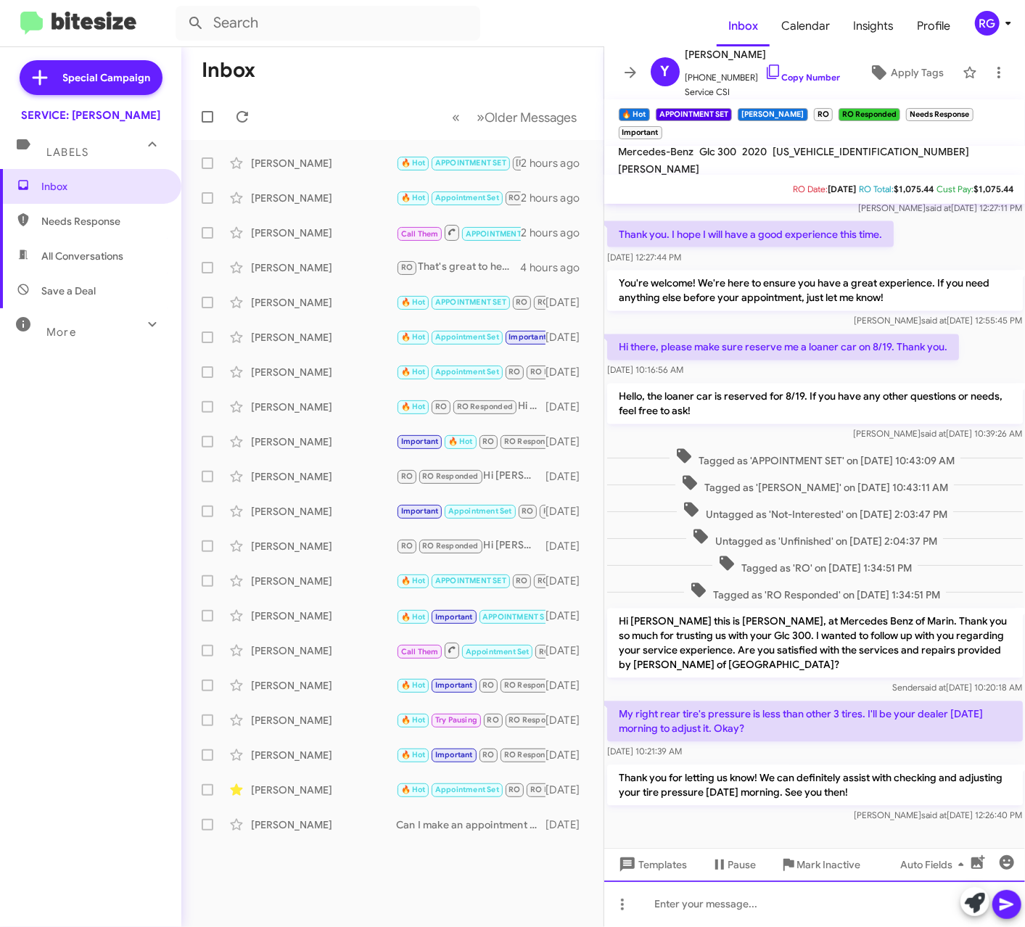
scroll to position [1585, 0]
